Goal: Task Accomplishment & Management: Complete application form

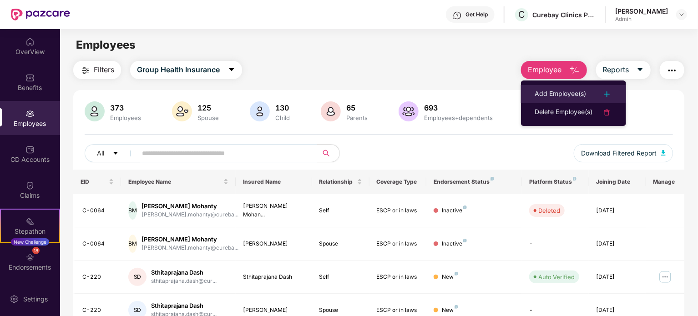
click at [574, 89] on div "Add Employee(s)" at bounding box center [560, 94] width 51 height 11
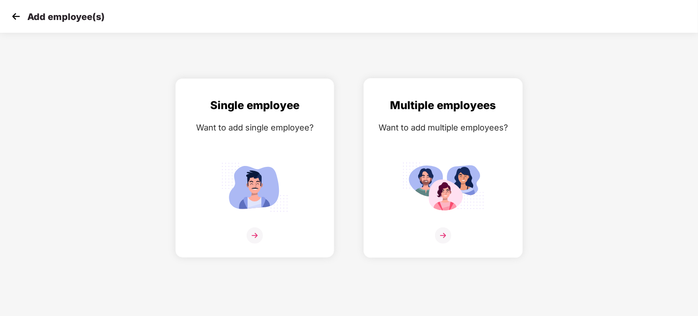
click at [391, 185] on div "Multiple employees Want to add multiple employees?" at bounding box center [443, 176] width 140 height 158
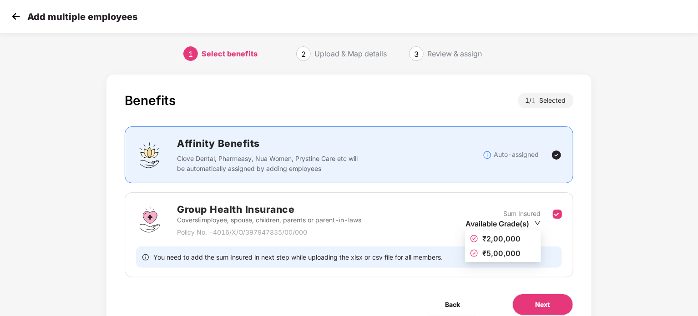
click at [541, 224] on icon "down" at bounding box center [537, 223] width 7 height 7
click at [627, 234] on div "Benefits 1 / 1 Selected Affinity Benefits Clove Dental, Pharmeasy, Nua Women, P…" at bounding box center [349, 213] width 582 height 287
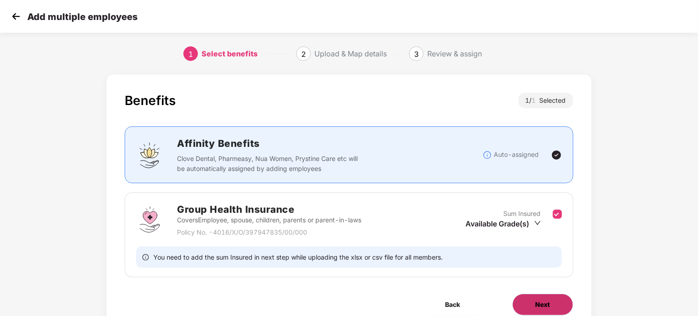
scroll to position [40, 0]
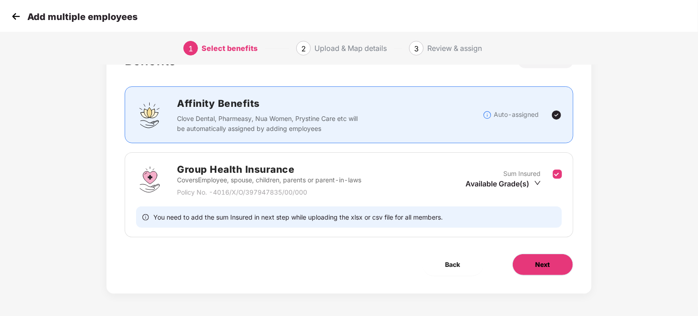
click at [555, 269] on button "Next" at bounding box center [543, 265] width 61 height 22
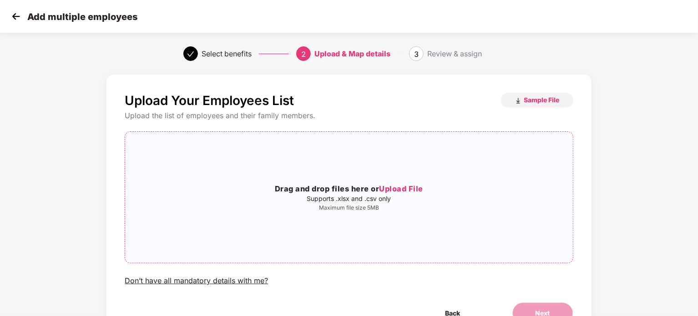
click at [439, 216] on div "Drag and drop files here or Upload File Supports .xlsx and .csv only Maximum fi…" at bounding box center [348, 197] width 447 height 117
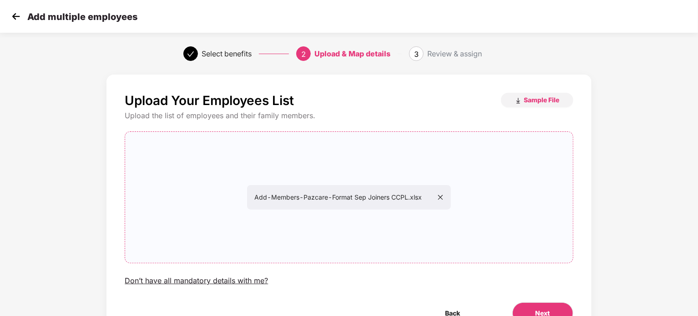
scroll to position [49, 0]
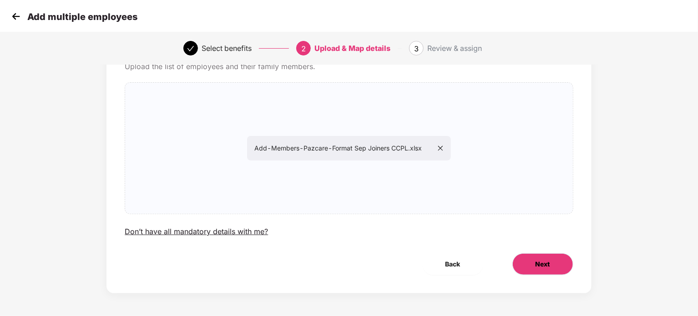
click at [530, 264] on button "Next" at bounding box center [543, 265] width 61 height 22
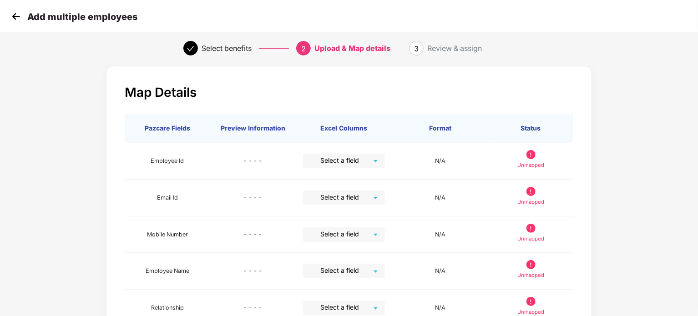
scroll to position [0, 0]
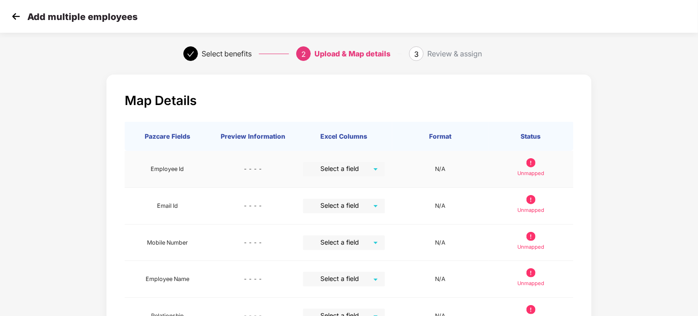
click at [532, 163] on img at bounding box center [531, 162] width 9 height 9
click at [375, 170] on div "Select a field" at bounding box center [344, 169] width 82 height 15
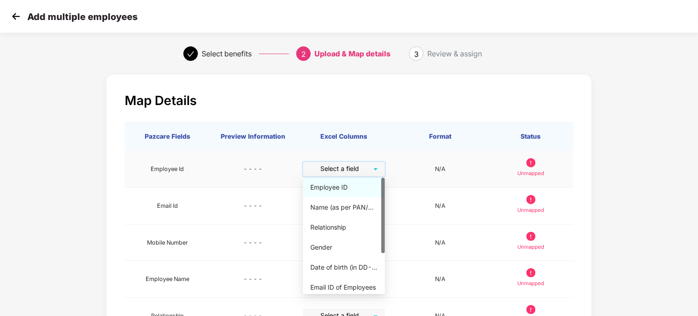
click at [349, 187] on div "Employee ID" at bounding box center [343, 188] width 67 height 10
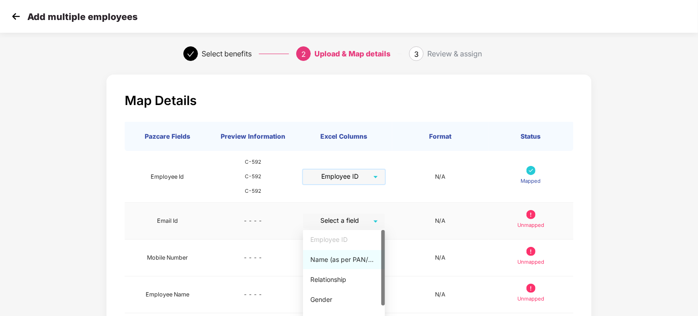
click at [379, 222] on div "Select a field" at bounding box center [344, 221] width 82 height 15
click at [347, 268] on div "Name (as per PAN/Aadhar Card)" at bounding box center [344, 259] width 82 height 19
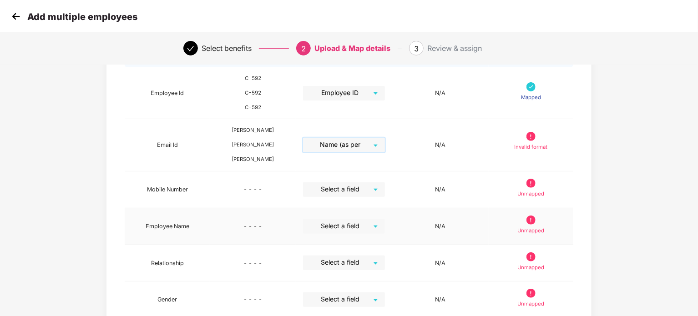
scroll to position [89, 0]
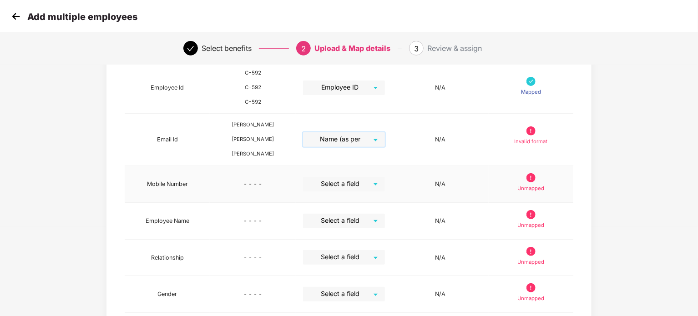
click at [375, 184] on div "Select a field" at bounding box center [344, 184] width 82 height 15
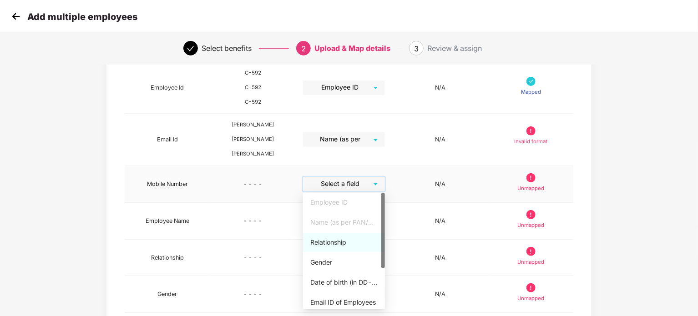
click at [338, 245] on div "Relationship" at bounding box center [343, 243] width 67 height 10
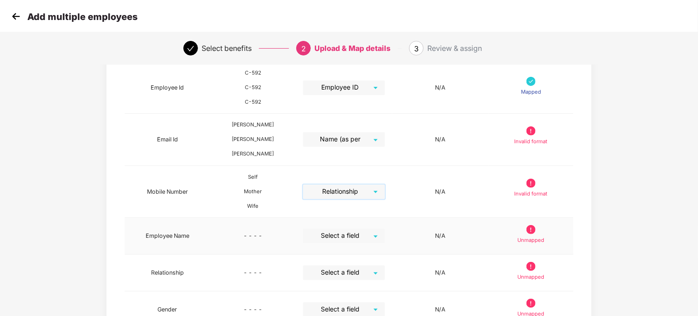
scroll to position [167, 0]
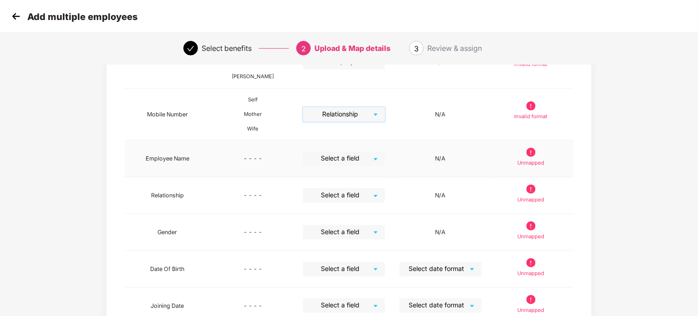
click at [379, 157] on div "Select a field" at bounding box center [344, 159] width 82 height 15
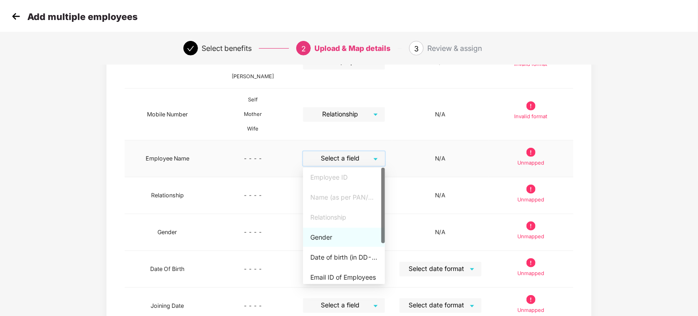
click at [328, 242] on div "Gender" at bounding box center [343, 238] width 67 height 10
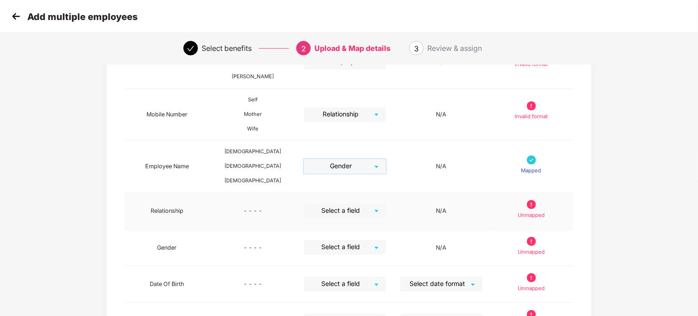
click at [374, 209] on div "Select a field" at bounding box center [345, 211] width 82 height 15
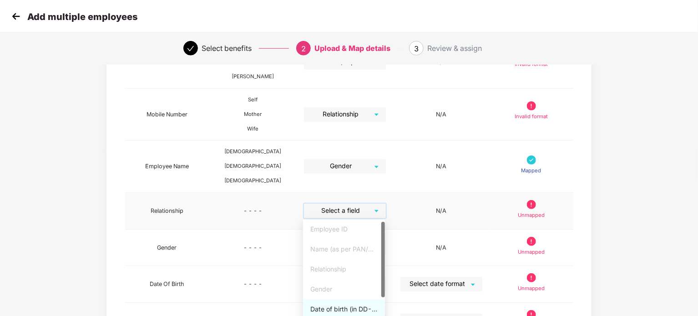
scroll to position [60, 0]
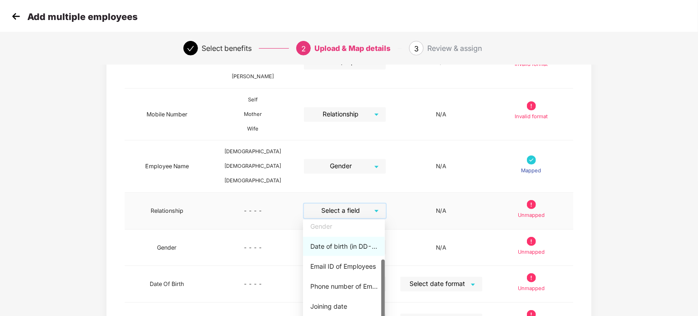
click at [356, 247] on div "Date of birth (in DD-MMM-YYYY format) as per PAN/Aadhar Card" at bounding box center [343, 247] width 67 height 10
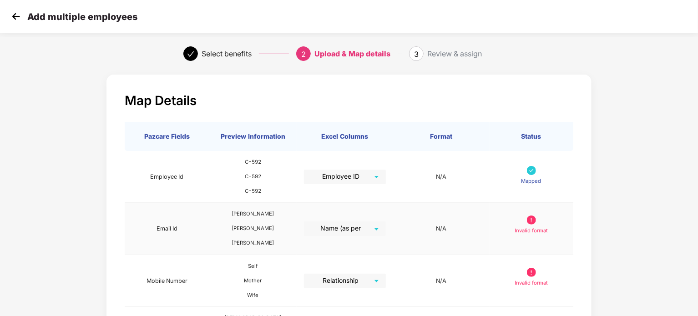
scroll to position [73, 0]
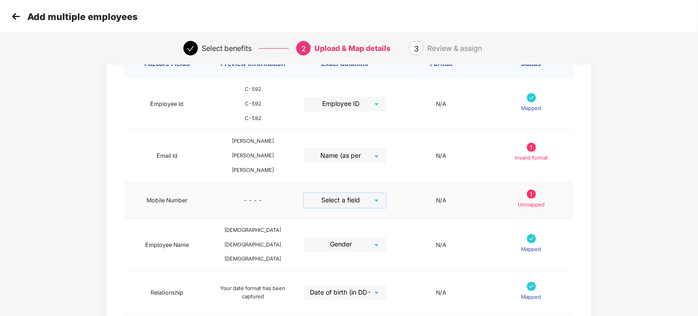
click at [377, 195] on div "Select a field" at bounding box center [345, 200] width 82 height 15
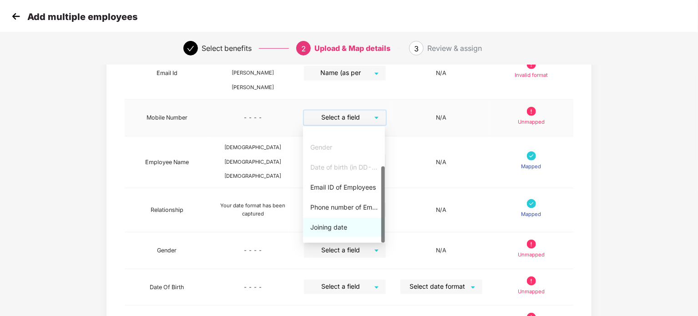
scroll to position [60, 0]
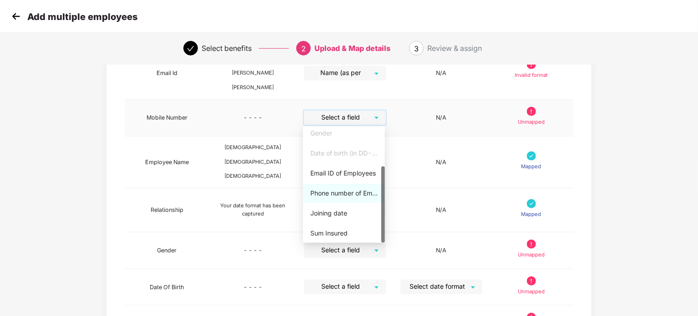
click at [346, 187] on div "Phone number of Employees" at bounding box center [344, 193] width 82 height 19
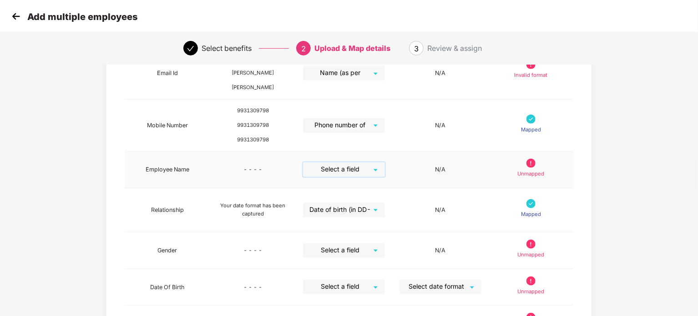
click at [368, 168] on input "search" at bounding box center [341, 170] width 66 height 14
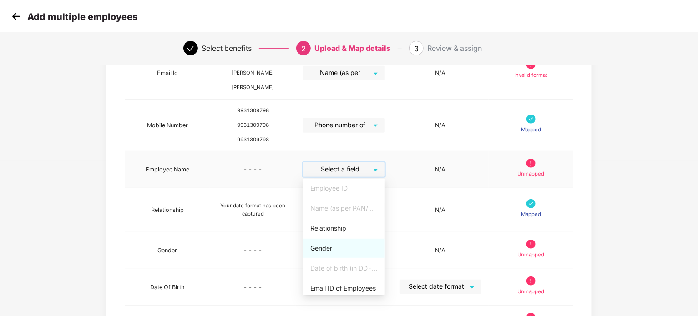
click at [337, 211] on div "Name (as per PAN/Aadhar Card)" at bounding box center [343, 208] width 67 height 10
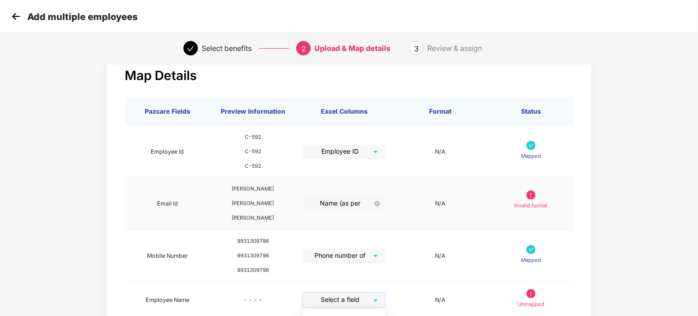
click at [368, 207] on span "Name (as per PAN/Aadhar Card)" at bounding box center [344, 204] width 72 height 15
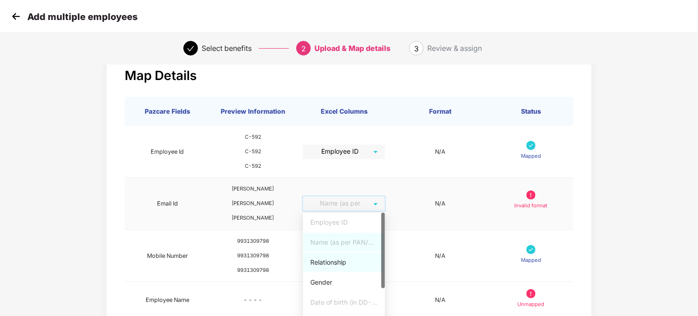
scroll to position [61, 0]
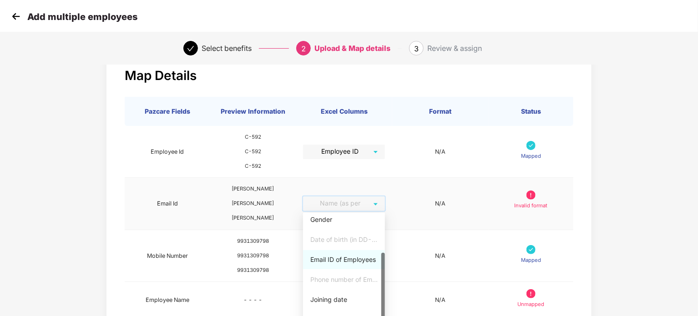
click at [342, 264] on div "Email ID of Employees" at bounding box center [343, 260] width 67 height 10
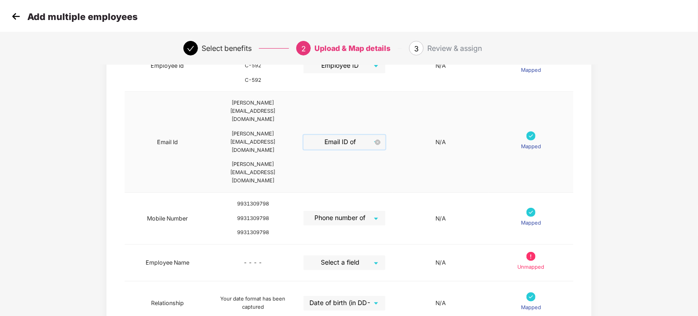
scroll to position [112, 0]
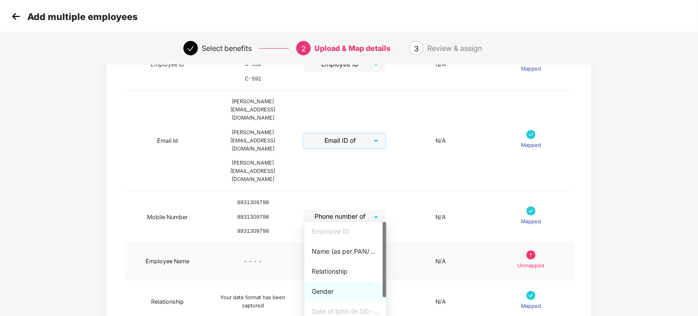
click at [381, 254] on div "Select a field" at bounding box center [345, 261] width 82 height 15
click at [350, 251] on div "Name (as per PAN/Aadhar Card)" at bounding box center [345, 252] width 67 height 10
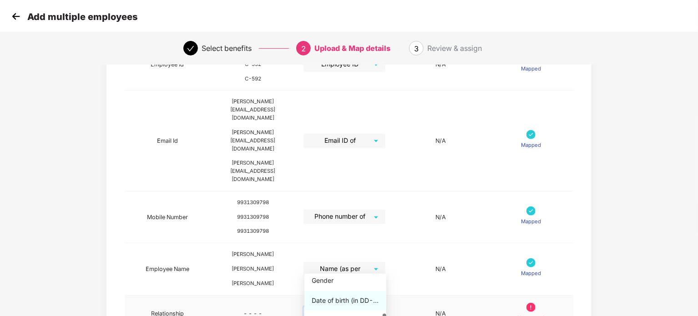
click at [381, 307] on div "Select a field" at bounding box center [345, 314] width 82 height 15
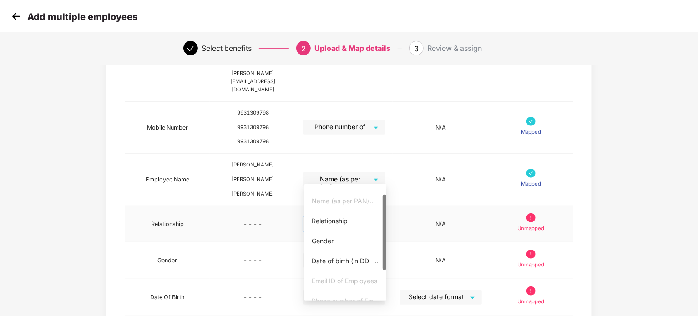
scroll to position [0, 0]
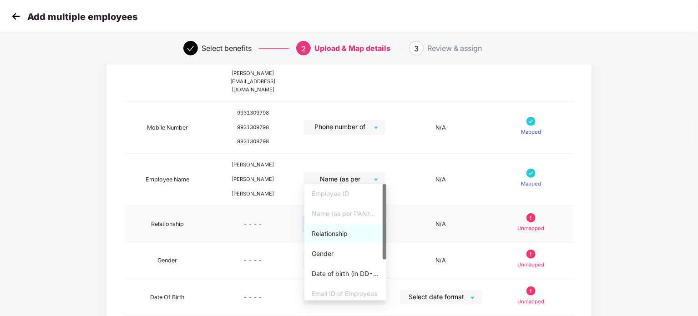
click at [353, 237] on div "Relationship" at bounding box center [345, 234] width 67 height 10
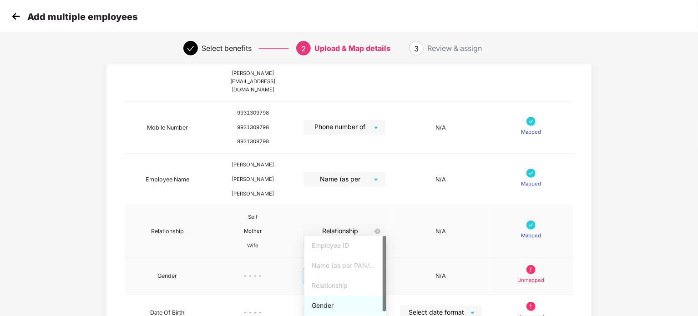
click at [367, 269] on input "search" at bounding box center [342, 276] width 66 height 14
click at [328, 308] on div "Gender" at bounding box center [345, 306] width 67 height 10
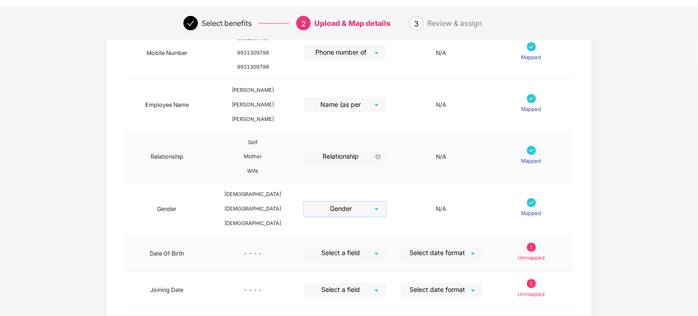
scroll to position [284, 0]
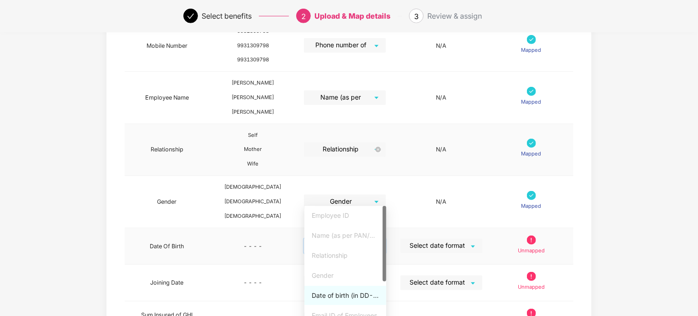
click at [371, 239] on input "search" at bounding box center [342, 246] width 66 height 14
click at [344, 297] on div "Date of birth (in DD-MMM-YYYY format) as per PAN/Aadhar Card" at bounding box center [345, 296] width 67 height 10
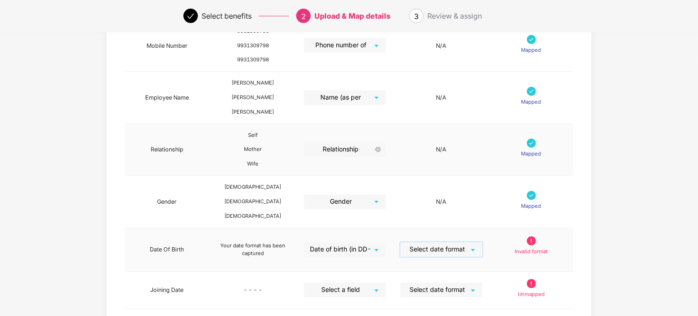
click at [469, 243] on input "search" at bounding box center [439, 250] width 66 height 14
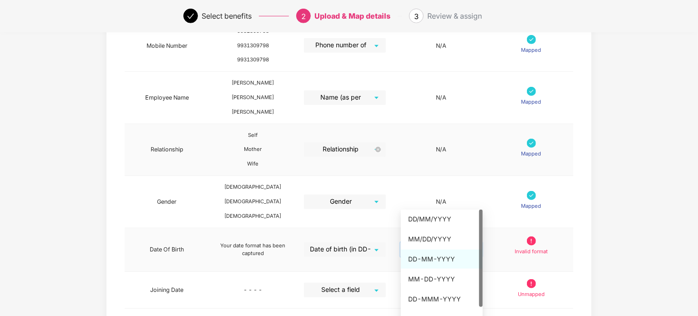
click at [434, 260] on div "DD-MM-YYYY" at bounding box center [441, 259] width 67 height 10
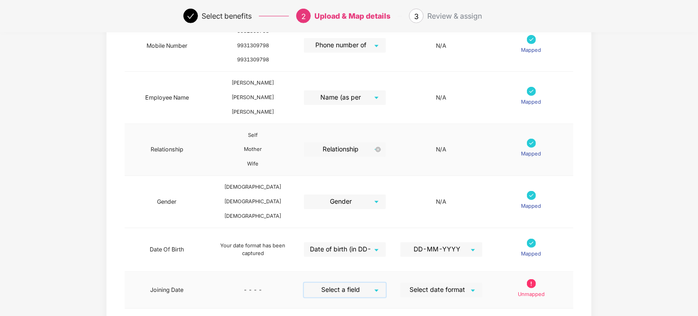
click at [357, 283] on input "search" at bounding box center [342, 290] width 66 height 14
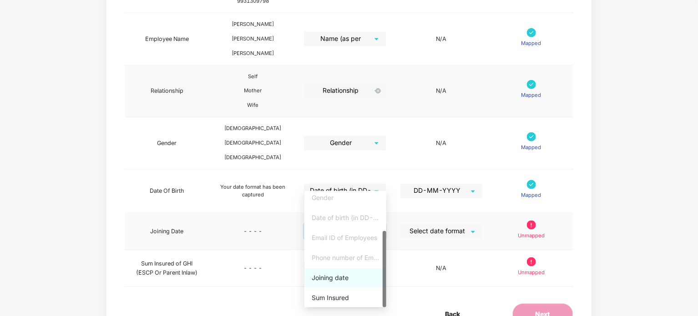
click at [340, 279] on div "Joining date" at bounding box center [345, 278] width 67 height 10
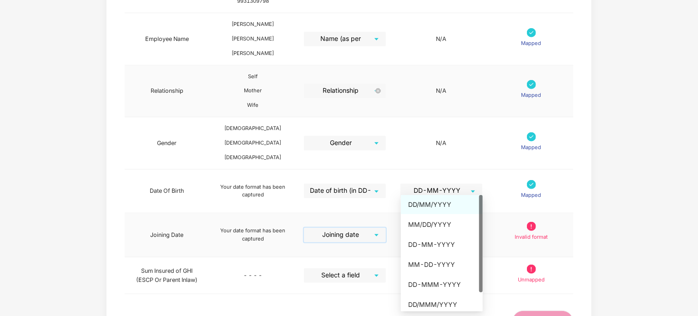
click at [473, 228] on div "Select date format" at bounding box center [442, 235] width 82 height 15
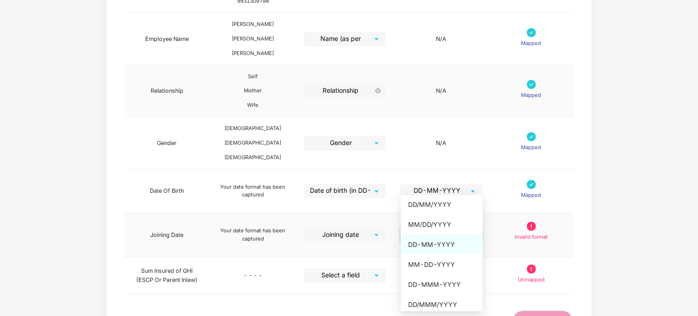
click at [435, 245] on div "DD-MM-YYYY" at bounding box center [441, 245] width 67 height 10
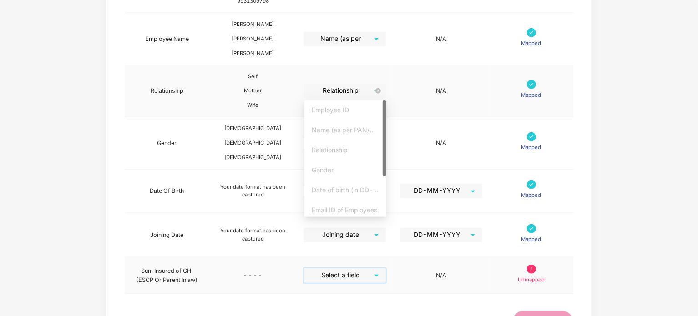
click at [373, 269] on input "search" at bounding box center [342, 276] width 66 height 14
click at [344, 203] on div "Sum Insured" at bounding box center [345, 208] width 67 height 10
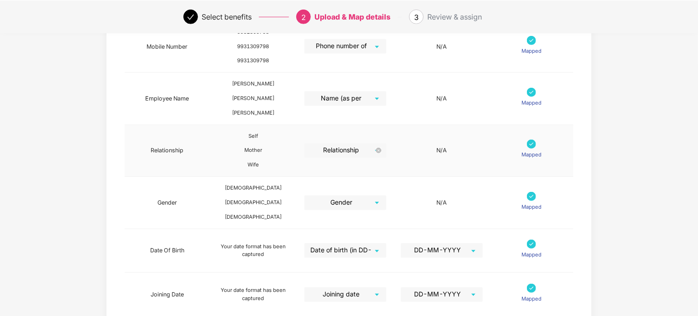
scroll to position [366, 0]
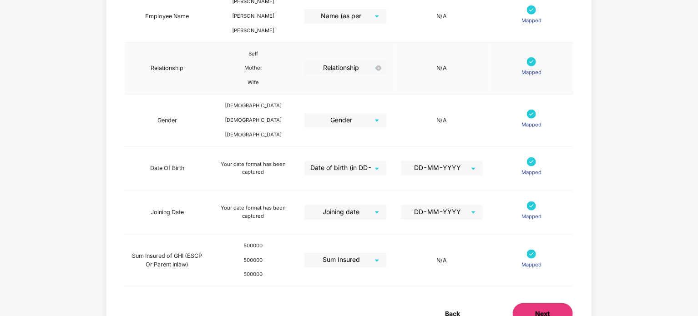
click at [563, 303] on button "Next" at bounding box center [543, 314] width 61 height 22
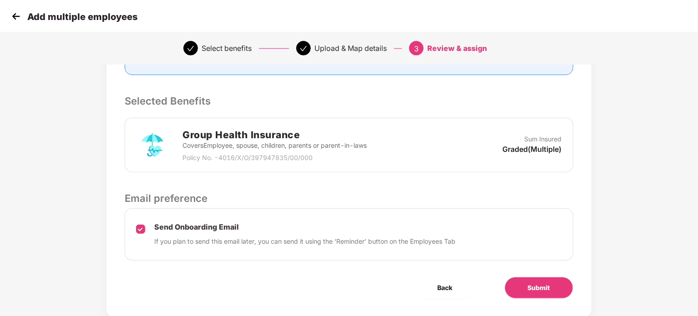
scroll to position [190, 0]
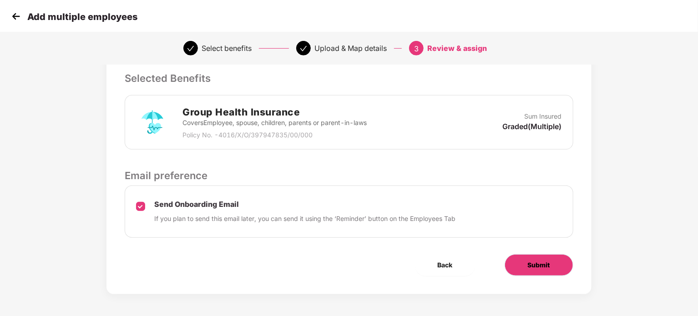
click at [543, 264] on span "Submit" at bounding box center [539, 265] width 22 height 10
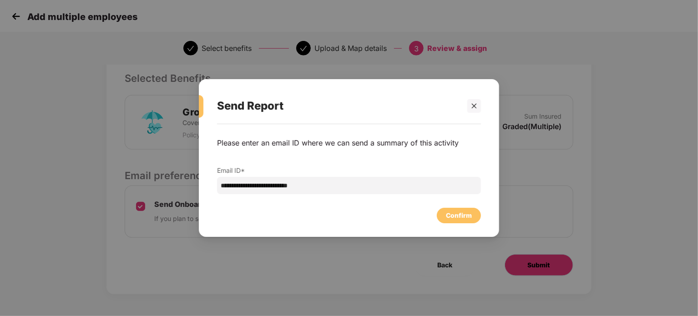
scroll to position [0, 0]
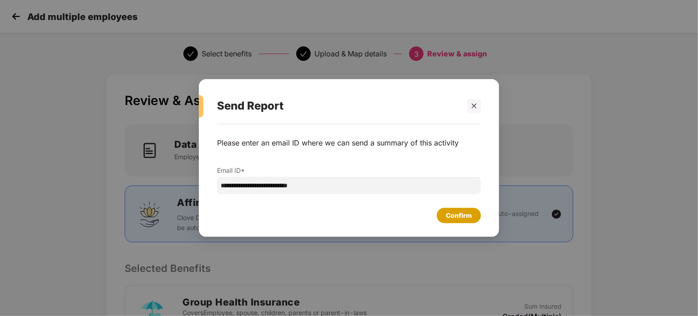
click at [470, 215] on div "Confirm" at bounding box center [459, 216] width 26 height 10
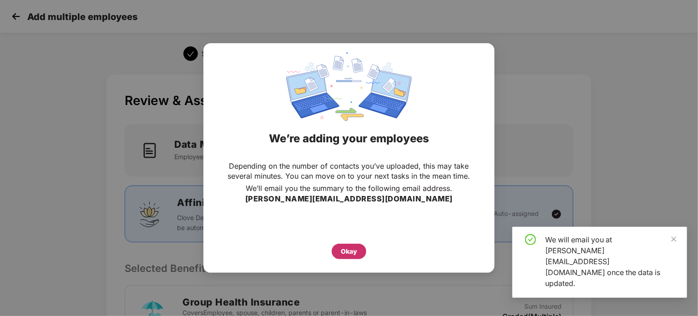
click at [357, 249] on div "Okay" at bounding box center [349, 251] width 35 height 15
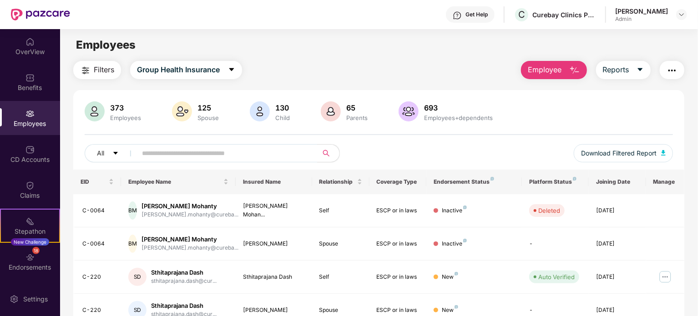
click at [550, 70] on span "Employee" at bounding box center [545, 69] width 34 height 11
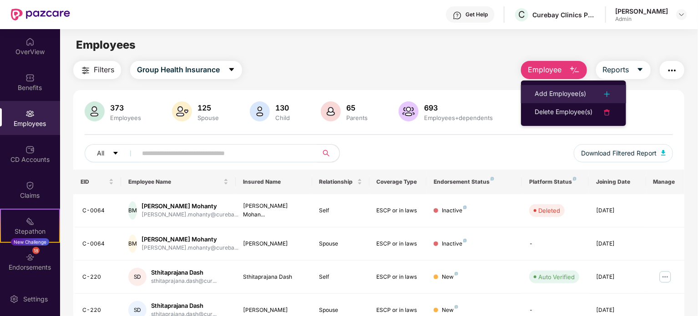
click at [551, 91] on div "Add Employee(s)" at bounding box center [560, 94] width 51 height 11
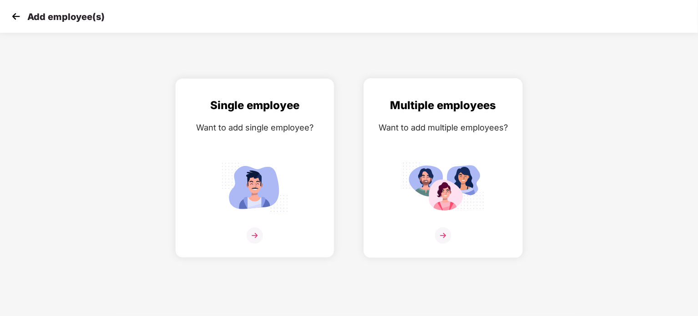
click at [401, 188] on div "Multiple employees Want to add multiple employees?" at bounding box center [443, 176] width 140 height 158
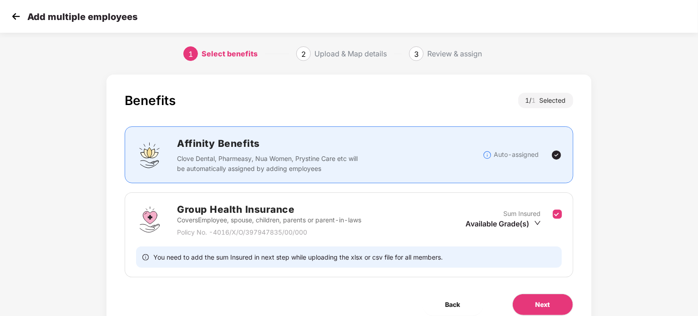
scroll to position [40, 0]
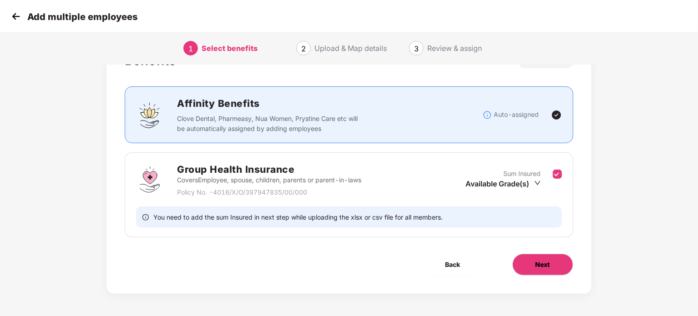
click at [521, 262] on button "Next" at bounding box center [543, 265] width 61 height 22
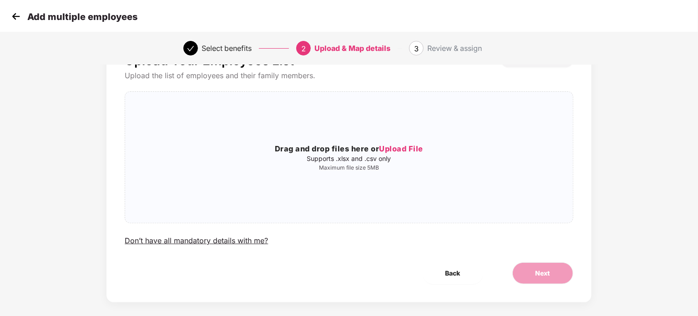
scroll to position [0, 0]
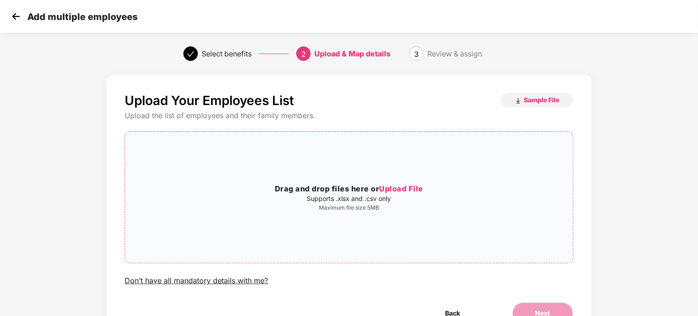
click at [440, 247] on div "Drag and drop files here or Upload File Supports .xlsx and .csv only Maximum fi…" at bounding box center [348, 197] width 447 height 117
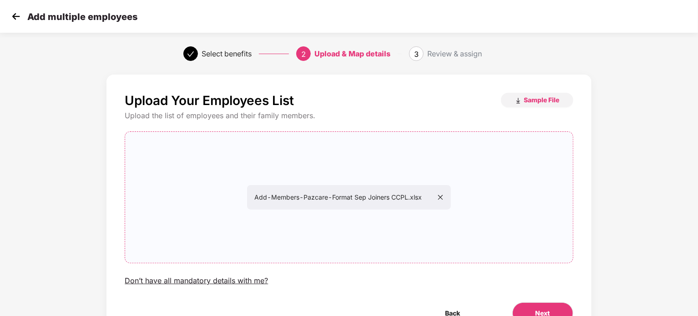
scroll to position [49, 0]
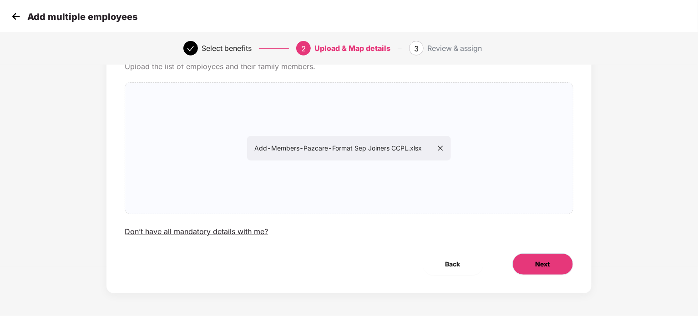
click at [530, 266] on button "Next" at bounding box center [543, 265] width 61 height 22
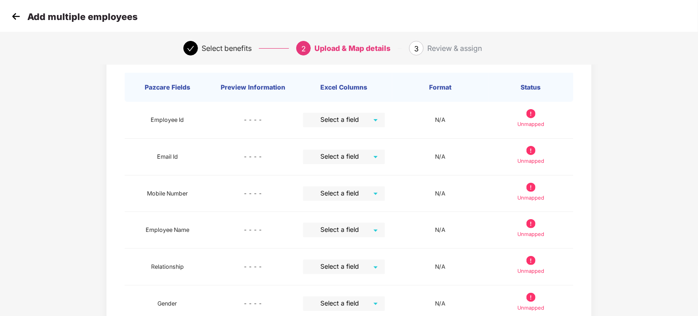
scroll to position [0, 0]
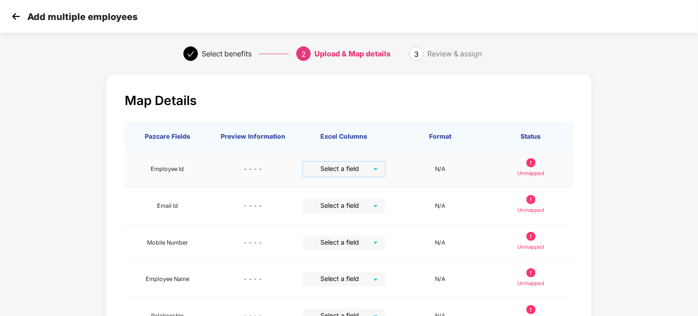
click at [370, 167] on input "search" at bounding box center [341, 169] width 66 height 14
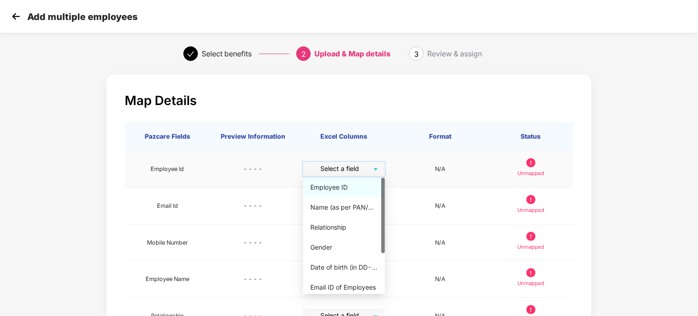
click at [349, 185] on div "Employee ID" at bounding box center [343, 188] width 67 height 10
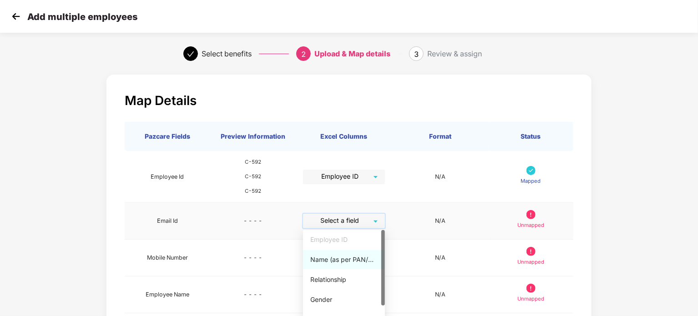
click at [370, 219] on input "search" at bounding box center [341, 221] width 66 height 14
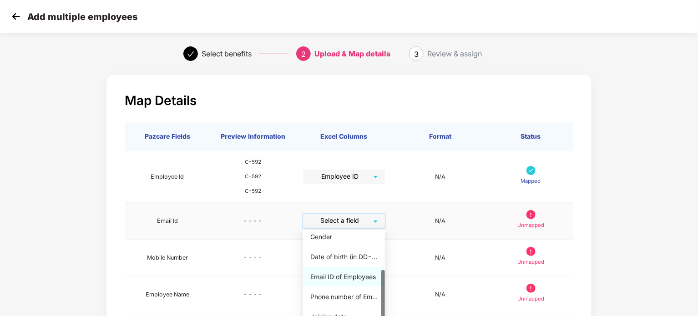
click at [338, 278] on div "Email ID of Employees" at bounding box center [343, 277] width 67 height 10
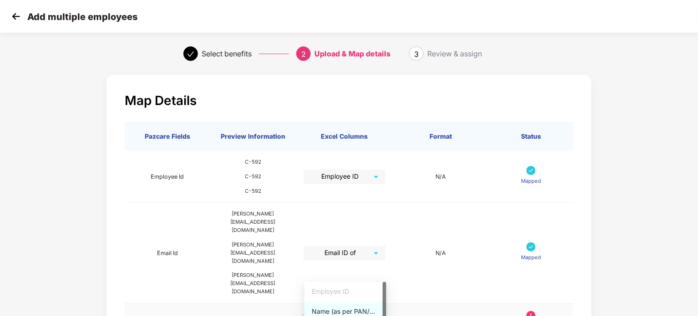
click at [371, 315] on input "search" at bounding box center [342, 322] width 66 height 14
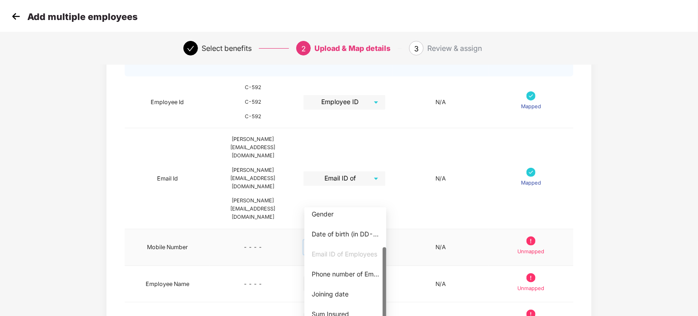
scroll to position [76, 0]
click at [359, 270] on div "Phone number of Employees" at bounding box center [345, 273] width 67 height 10
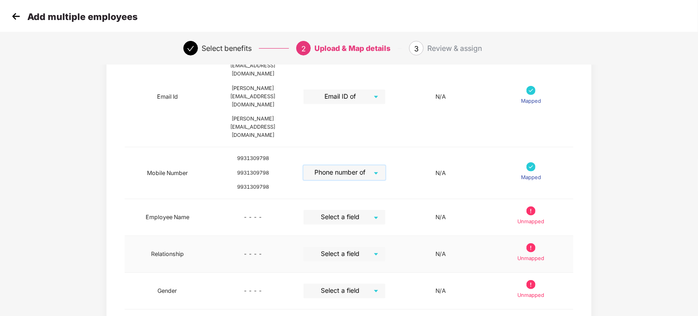
scroll to position [158, 0]
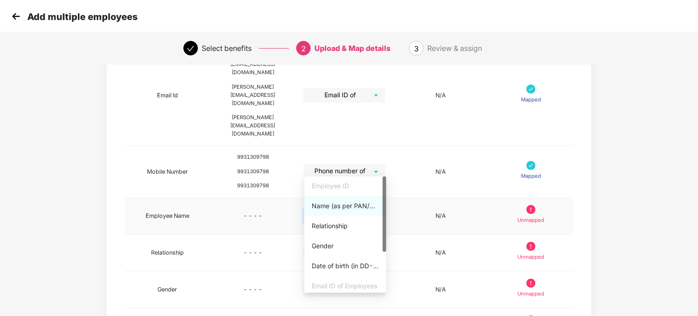
click at [367, 209] on input "search" at bounding box center [342, 216] width 66 height 14
click at [339, 209] on div "Name (as per PAN/Aadhar Card)" at bounding box center [345, 206] width 67 height 10
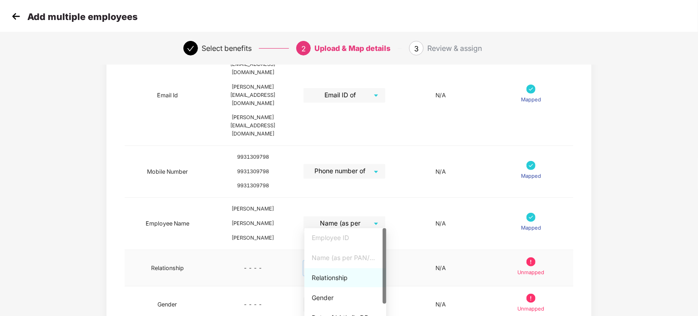
click at [361, 261] on input "search" at bounding box center [342, 268] width 66 height 14
click at [335, 278] on div "Relationship" at bounding box center [345, 278] width 67 height 10
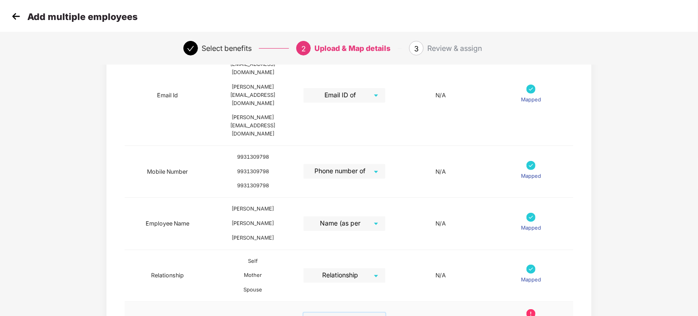
click at [360, 313] on input "search" at bounding box center [342, 320] width 66 height 14
click at [345, 285] on div "Gender" at bounding box center [345, 287] width 67 height 10
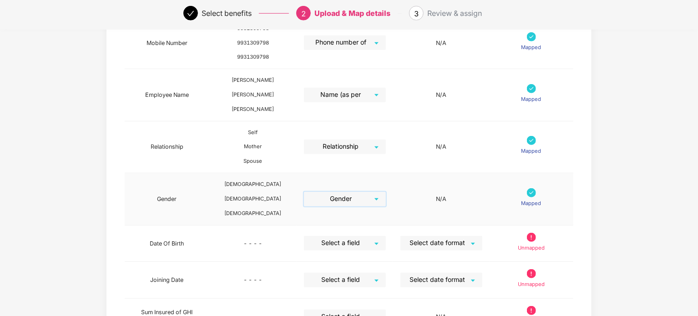
scroll to position [288, 0]
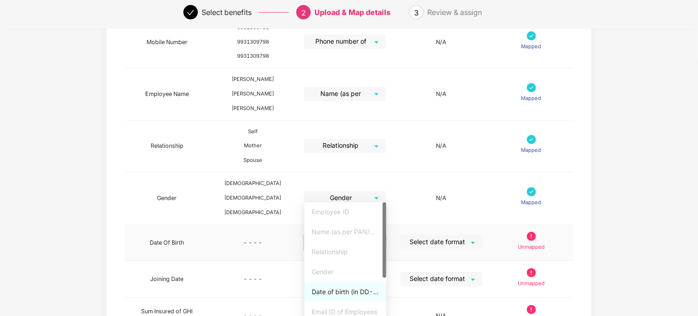
click at [374, 235] on input "search" at bounding box center [342, 242] width 66 height 14
click at [340, 294] on div "Date of birth (in DD-MMM-YYYY format) as per PAN/Aadhar Card" at bounding box center [345, 292] width 67 height 10
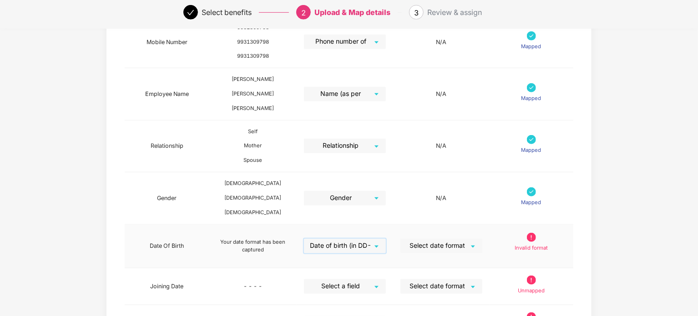
click at [470, 239] on input "search" at bounding box center [439, 246] width 66 height 14
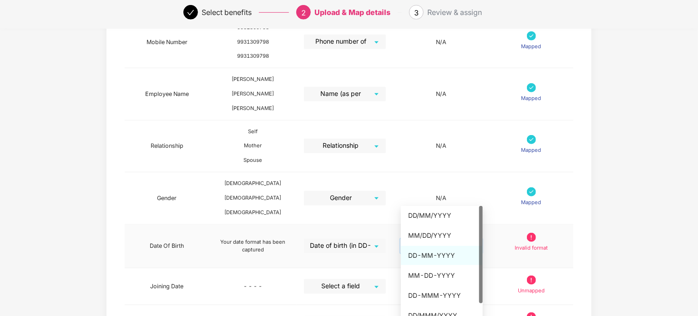
click at [435, 254] on div "DD-MM-YYYY" at bounding box center [441, 256] width 67 height 10
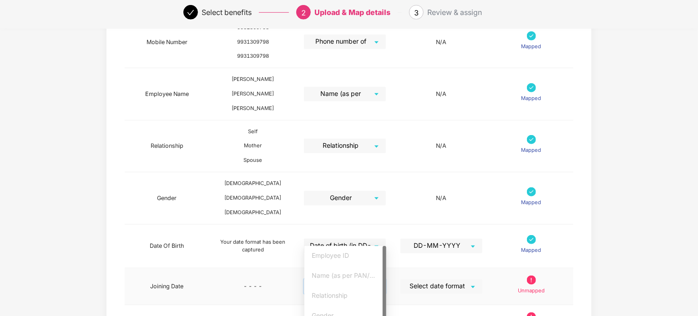
click at [366, 279] on input "search" at bounding box center [342, 286] width 66 height 14
click at [344, 269] on div "Date of birth (in DD-MMM-YYYY format) as per PAN/Aadhar Card" at bounding box center [345, 273] width 67 height 10
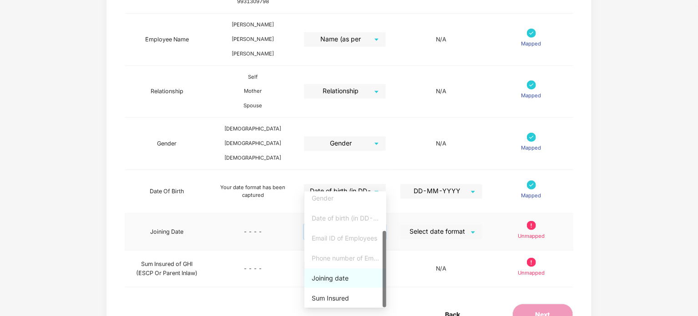
scroll to position [60, 0]
click at [339, 277] on div "Joining date" at bounding box center [345, 279] width 67 height 10
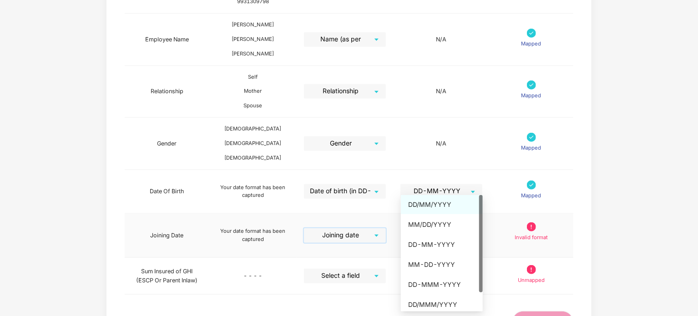
click at [474, 229] on div "Select date format" at bounding box center [442, 236] width 82 height 15
click at [436, 243] on div "DD-MM-YYYY" at bounding box center [441, 245] width 67 height 10
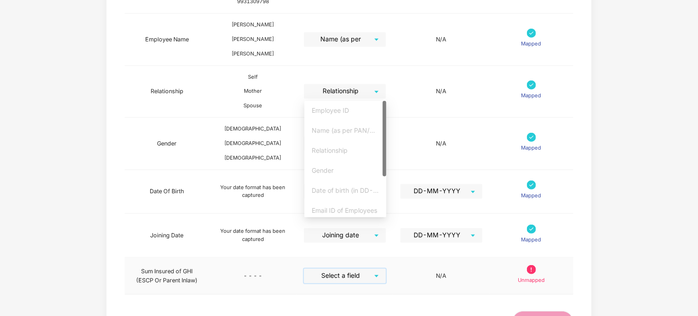
click at [367, 269] on input "search" at bounding box center [342, 276] width 66 height 14
click at [341, 204] on div "Sum Insured" at bounding box center [345, 208] width 67 height 10
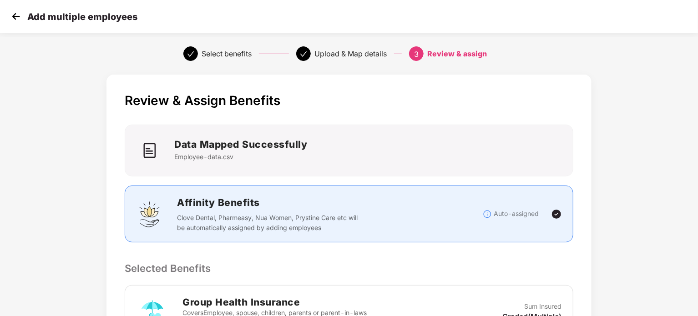
scroll to position [190, 0]
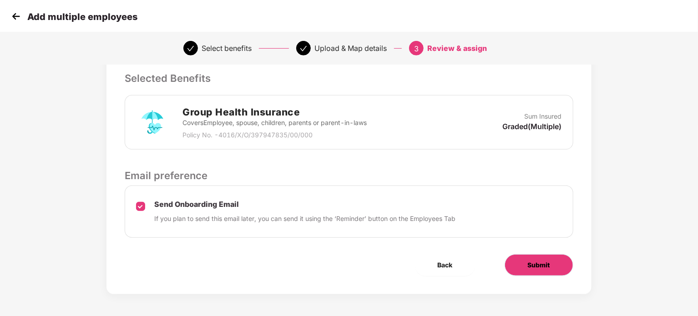
click at [547, 261] on span "Submit" at bounding box center [539, 265] width 22 height 10
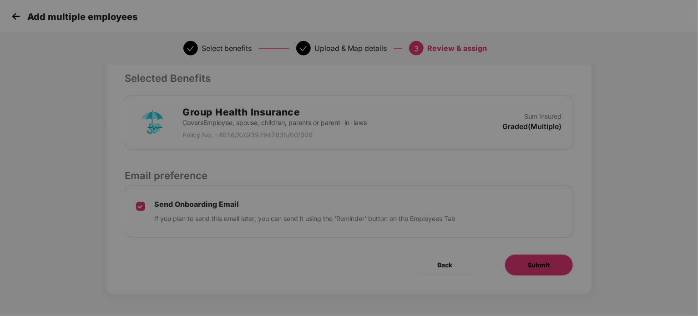
scroll to position [0, 0]
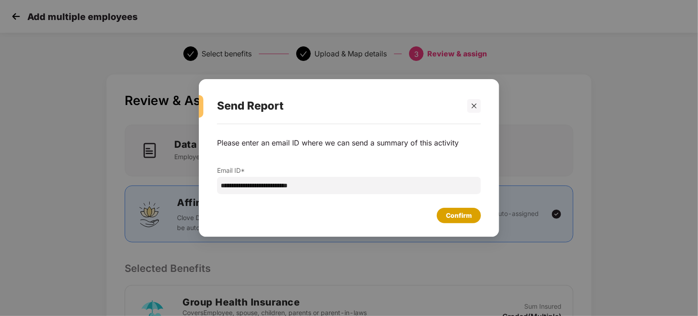
click at [459, 216] on div "Confirm" at bounding box center [459, 216] width 26 height 10
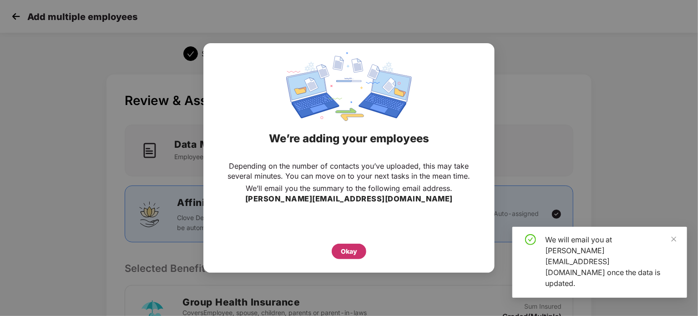
click at [352, 258] on div "Okay" at bounding box center [349, 251] width 35 height 15
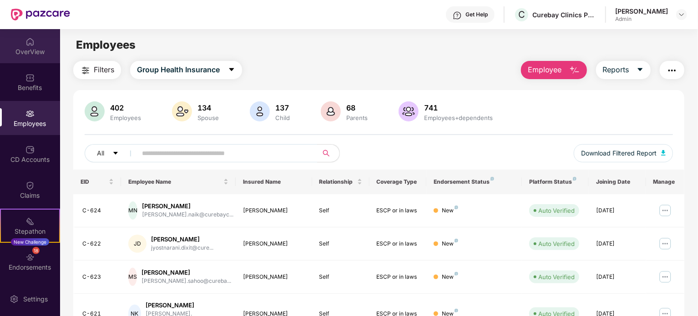
click at [47, 44] on div "OverView" at bounding box center [30, 46] width 60 height 34
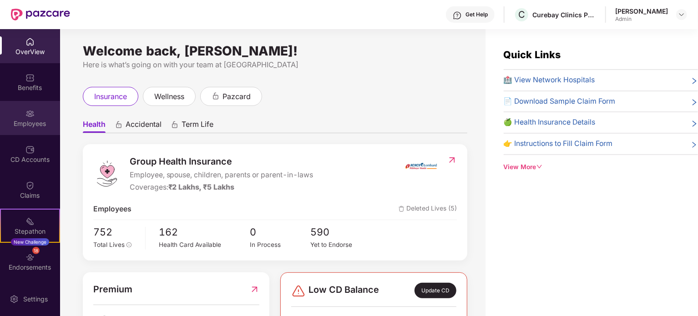
click at [25, 122] on div "Employees" at bounding box center [30, 123] width 60 height 9
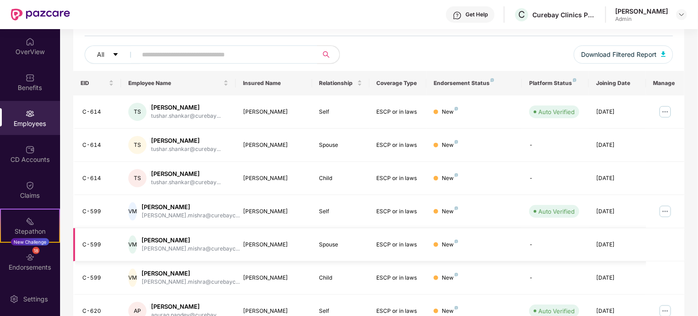
scroll to position [242, 0]
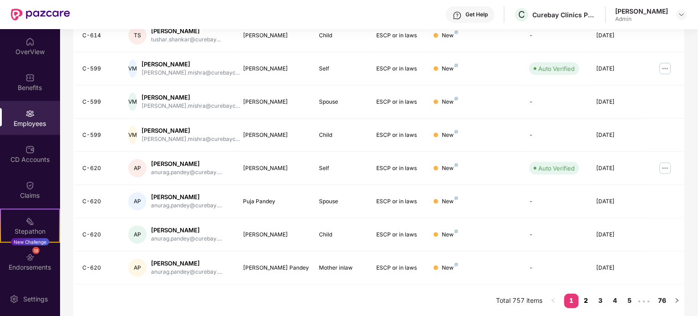
click at [585, 302] on link "2" at bounding box center [586, 301] width 15 height 14
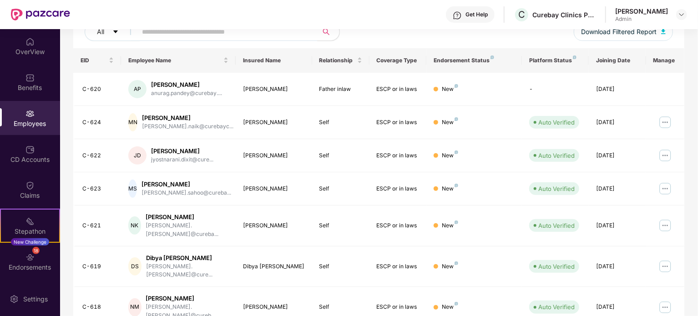
scroll to position [121, 0]
click at [304, 30] on input "text" at bounding box center [223, 32] width 163 height 14
paste input "*****"
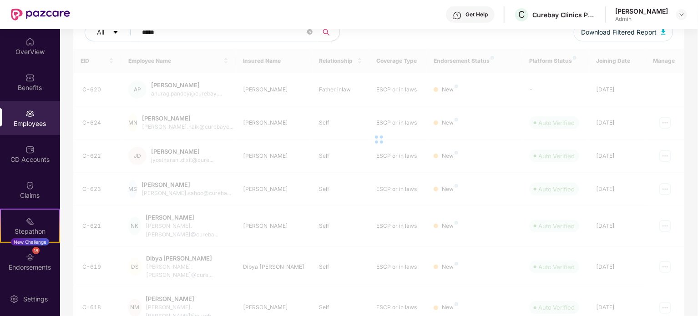
scroll to position [29, 0]
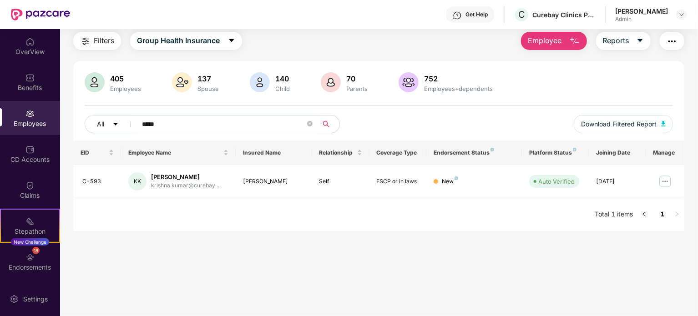
type input "*****"
click at [687, 11] on div at bounding box center [681, 14] width 11 height 11
click at [682, 16] on img at bounding box center [681, 14] width 7 height 7
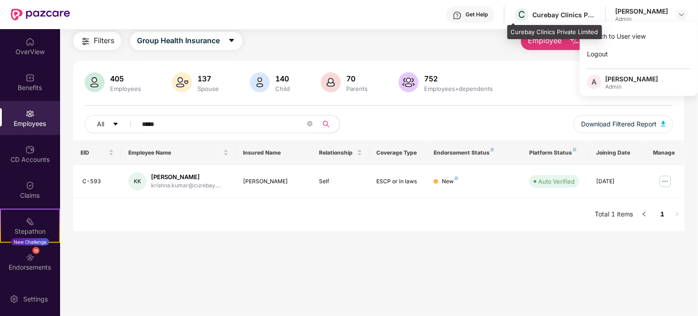
click at [558, 20] on div "C Curebay Clinics Private Limited" at bounding box center [555, 15] width 82 height 16
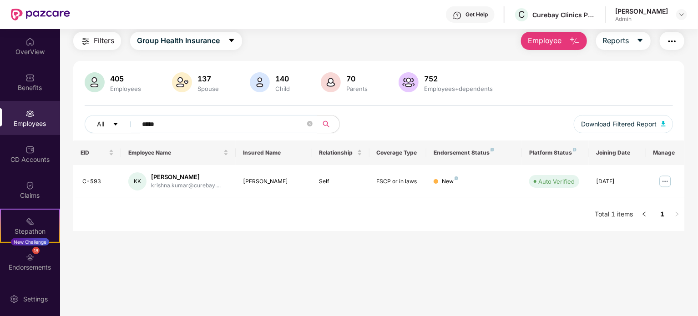
click at [639, 16] on div "Admin" at bounding box center [641, 18] width 53 height 7
click at [683, 13] on img at bounding box center [681, 14] width 7 height 7
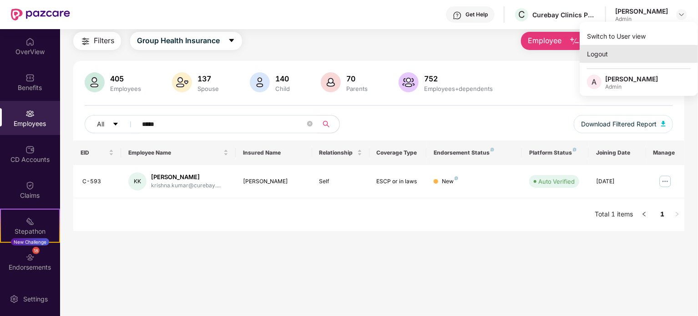
click at [614, 62] on div "Logout" at bounding box center [639, 54] width 118 height 18
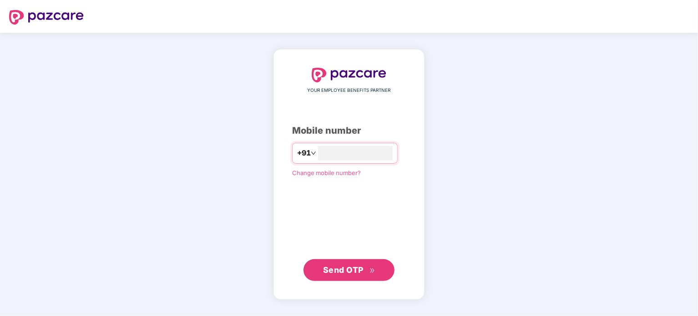
type input "*"
type input "**********"
click at [349, 271] on span "Send OTP" at bounding box center [343, 270] width 41 height 10
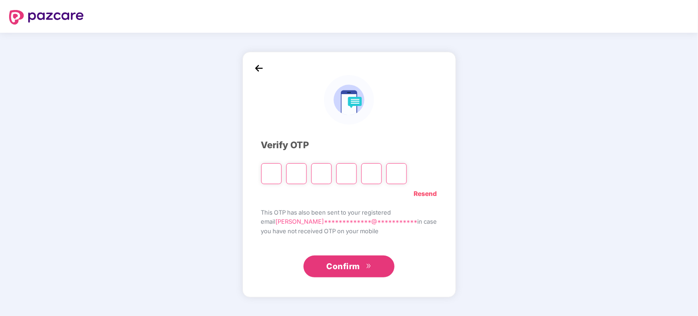
type input "*"
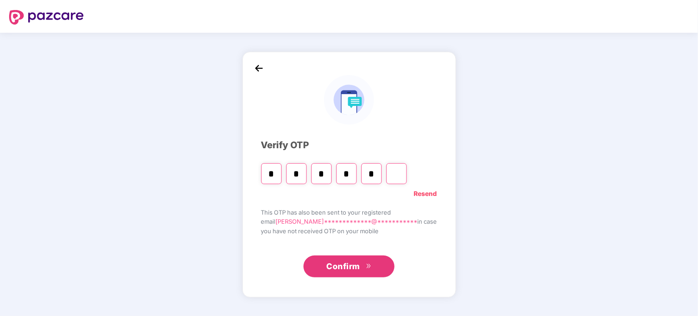
type input "*"
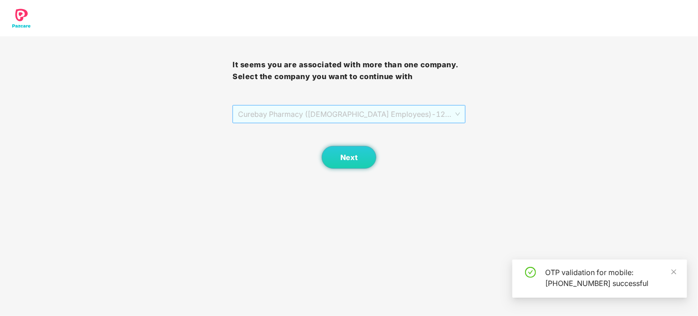
click at [256, 121] on span "Curebay Pharmacy ([DEMOGRAPHIC_DATA] Employees) - 1234 - ADMIN" at bounding box center [349, 114] width 222 height 17
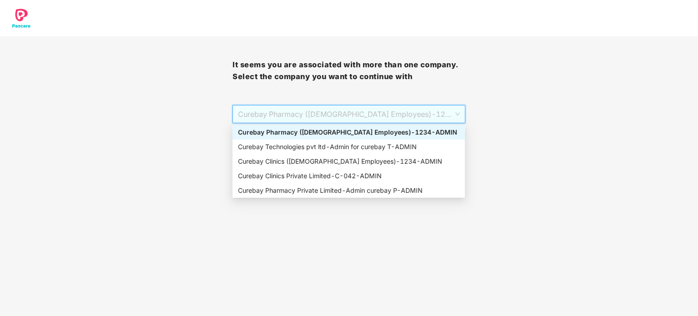
click at [300, 136] on div "Curebay Pharmacy ([DEMOGRAPHIC_DATA] Employees) - 1234 - ADMIN" at bounding box center [349, 132] width 222 height 10
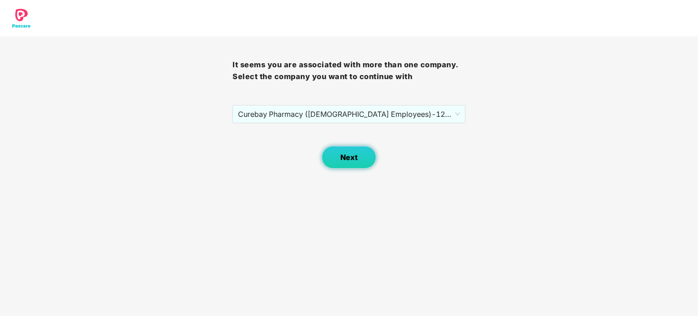
click at [366, 162] on button "Next" at bounding box center [349, 157] width 55 height 23
